Goal: Task Accomplishment & Management: Use online tool/utility

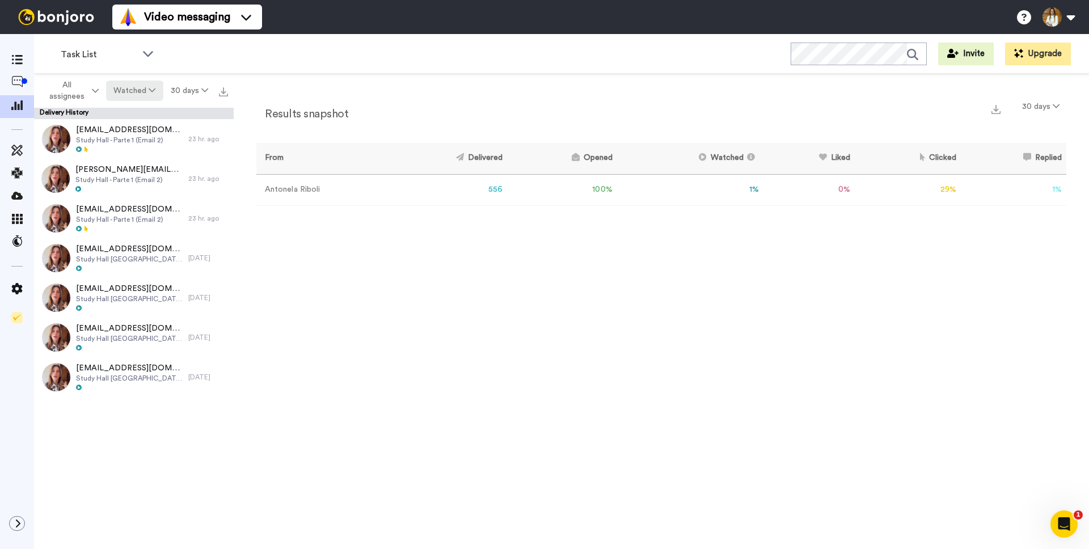
click at [126, 92] on button "Watched" at bounding box center [134, 91] width 57 height 20
click at [128, 214] on div "Clicked" at bounding box center [135, 216] width 53 height 12
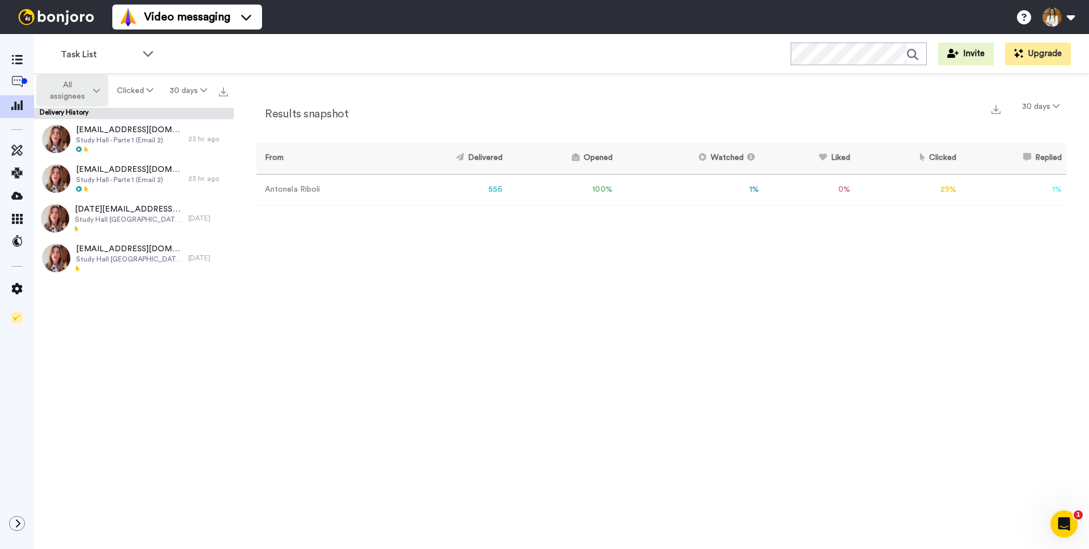
click at [77, 91] on span "All assignees" at bounding box center [68, 90] width 46 height 23
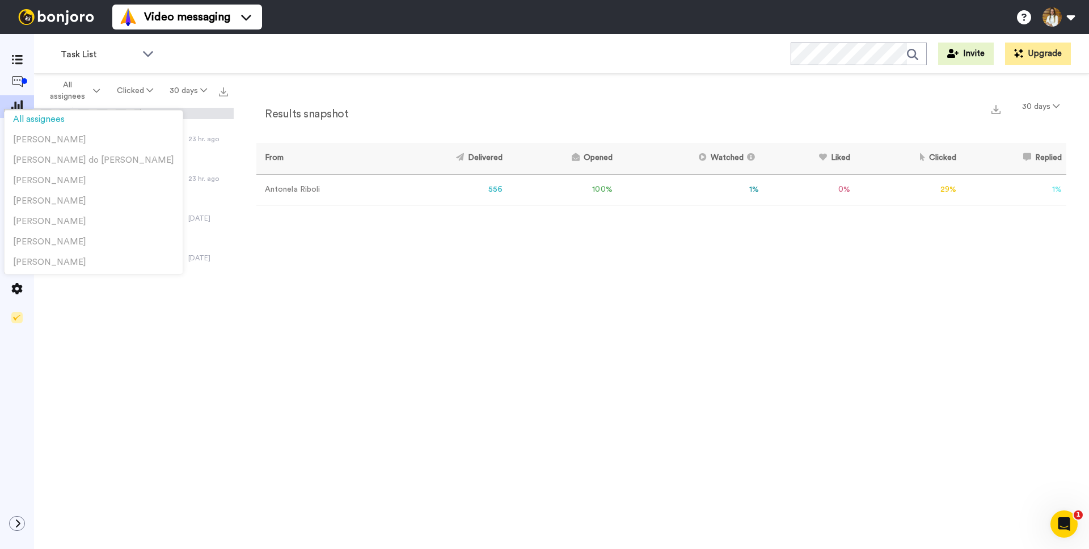
click at [288, 269] on div "Results snapshot 30 days From Delivered Opened Watched Liked Clicked Replied Fa…" at bounding box center [661, 314] width 855 height 481
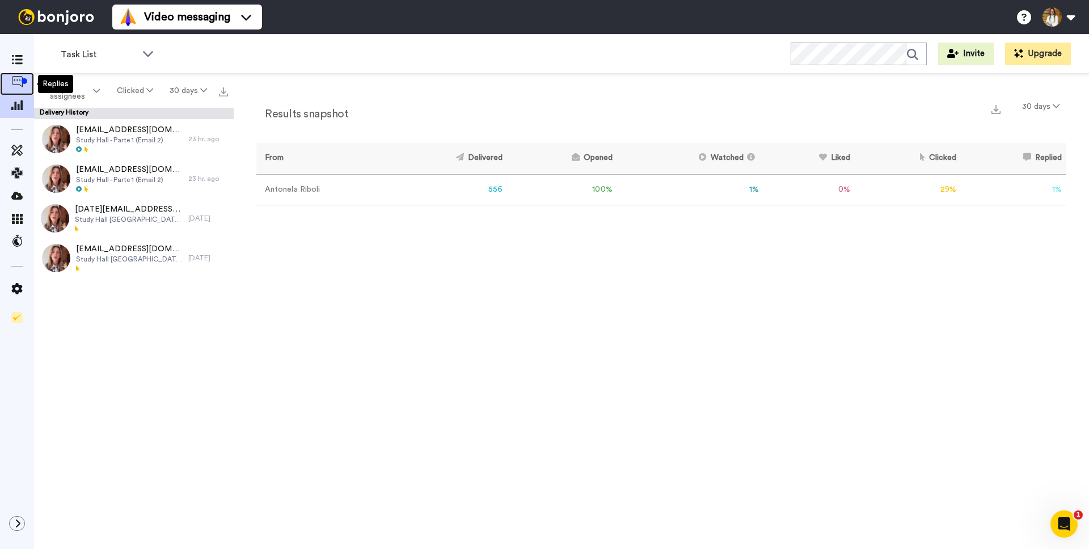
click at [20, 82] on icon at bounding box center [16, 81] width 11 height 11
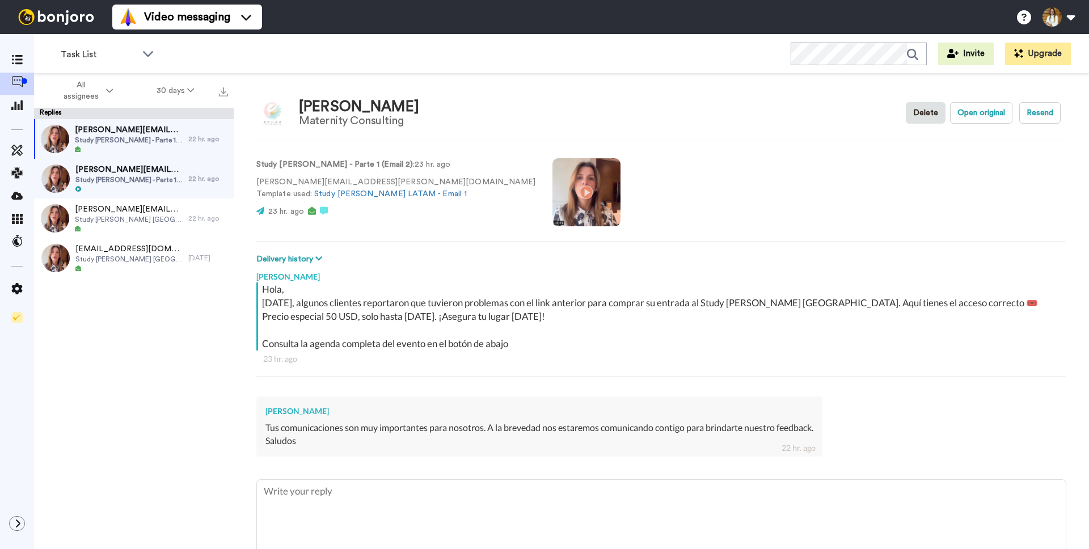
type textarea "x"
